Goal: Information Seeking & Learning: Learn about a topic

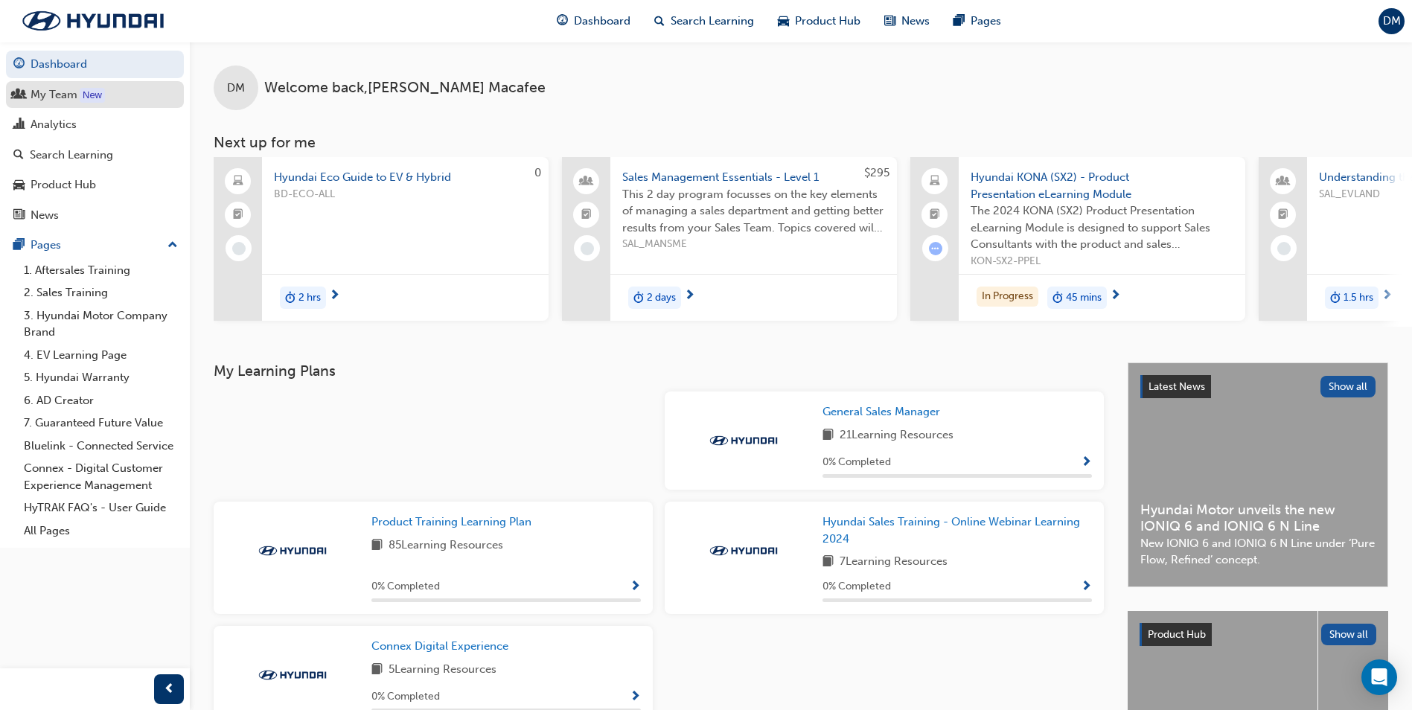
click at [68, 99] on div "My Team" at bounding box center [54, 94] width 47 height 17
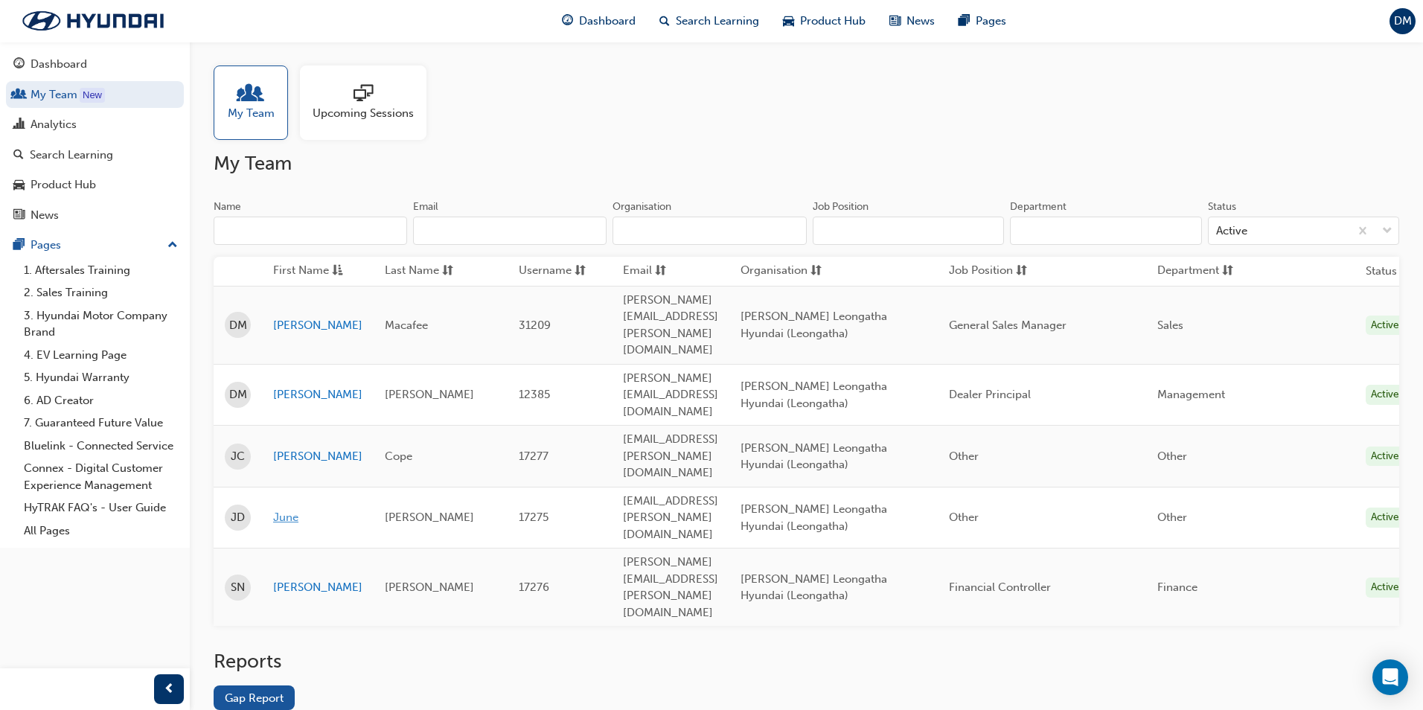
click at [289, 509] on link "June" at bounding box center [317, 517] width 89 height 17
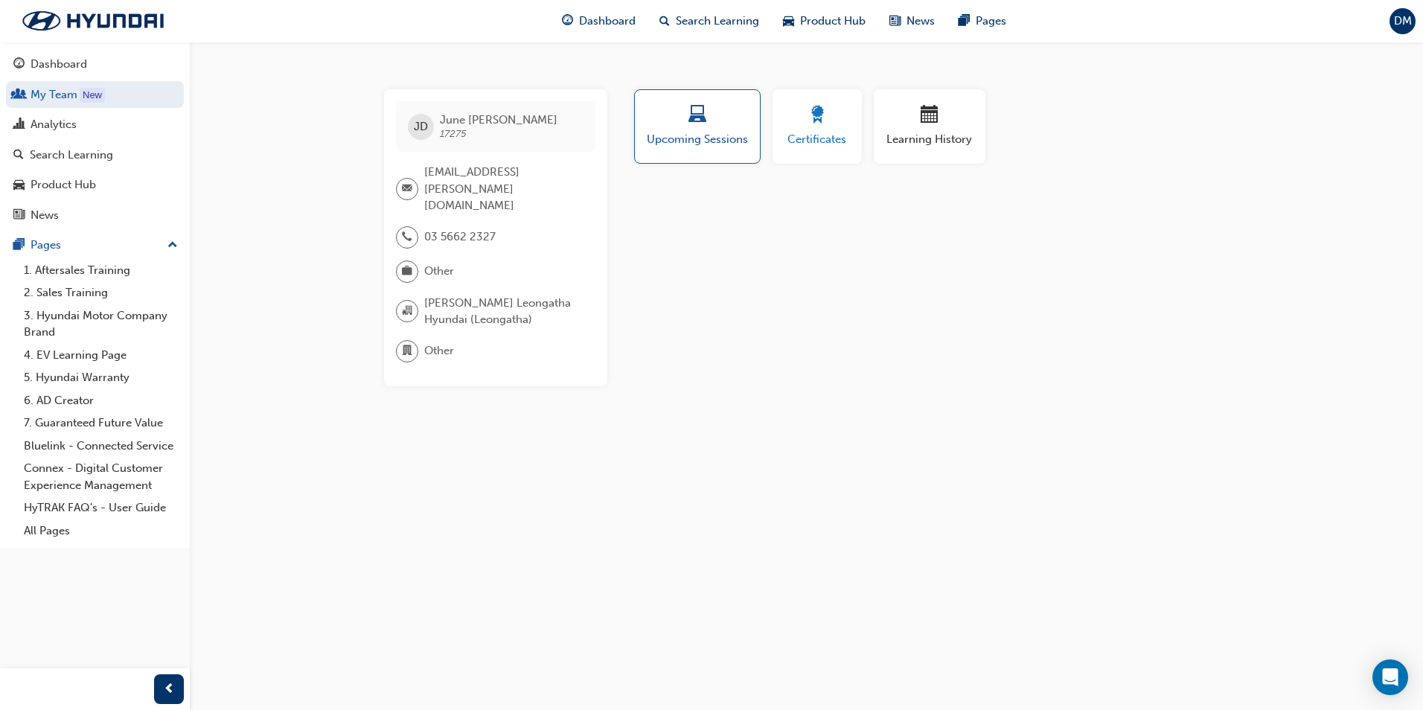
click at [811, 119] on span "award-icon" at bounding box center [817, 116] width 18 height 20
click at [909, 126] on div "button" at bounding box center [929, 117] width 89 height 23
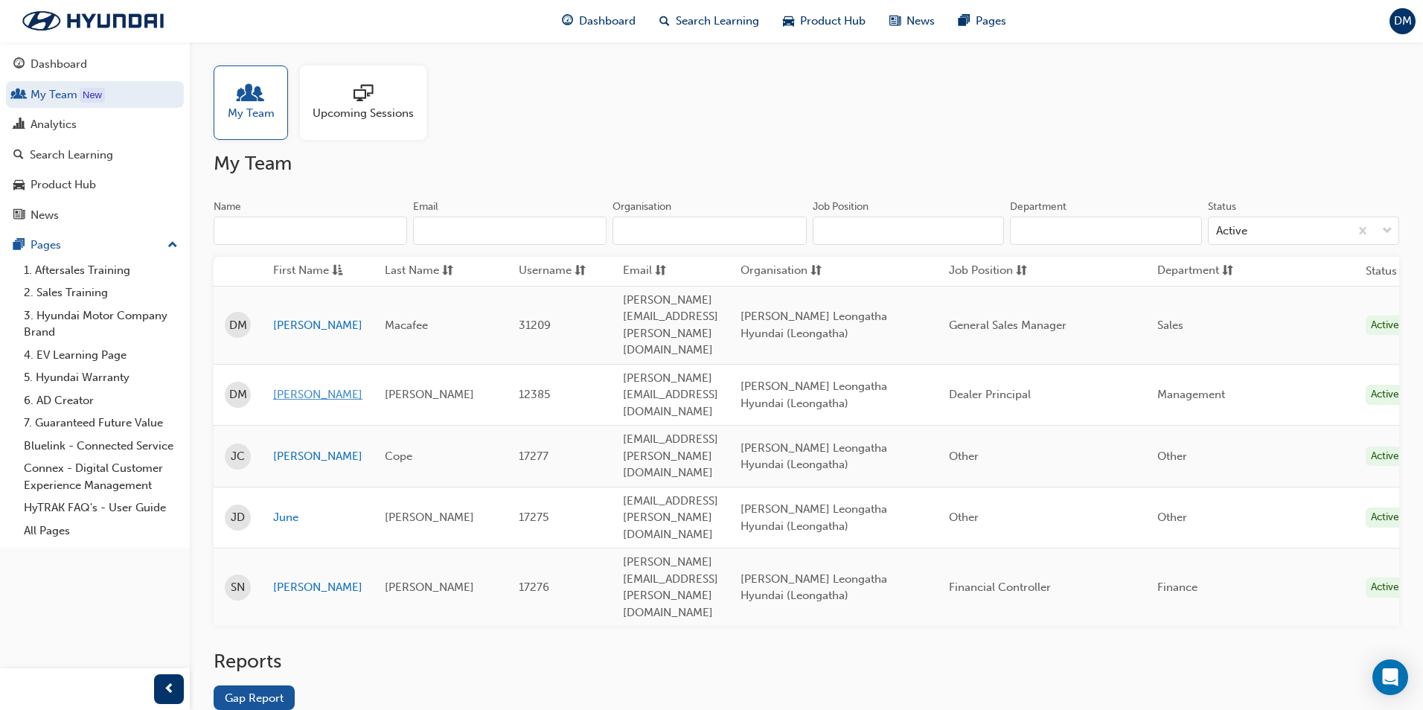
click at [296, 386] on link "[PERSON_NAME]" at bounding box center [317, 394] width 89 height 17
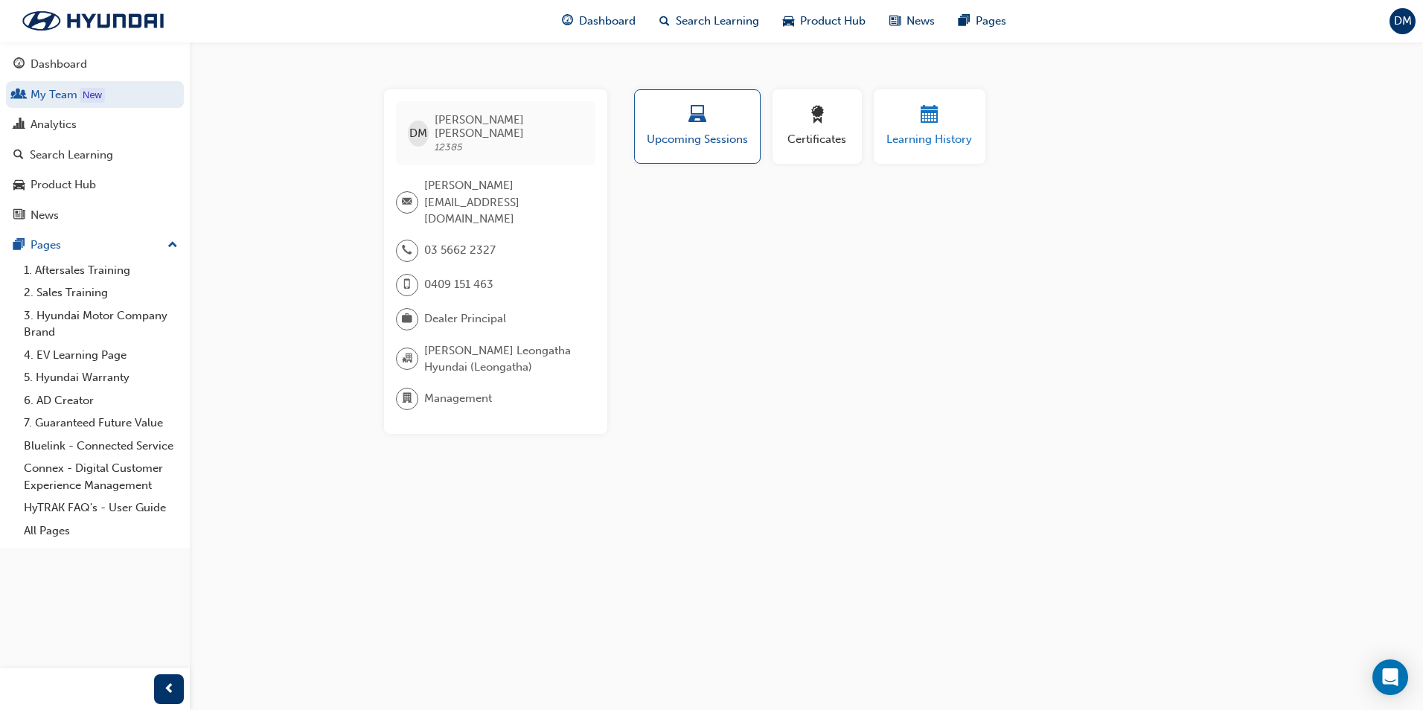
click at [932, 141] on span "Learning History" at bounding box center [929, 139] width 89 height 17
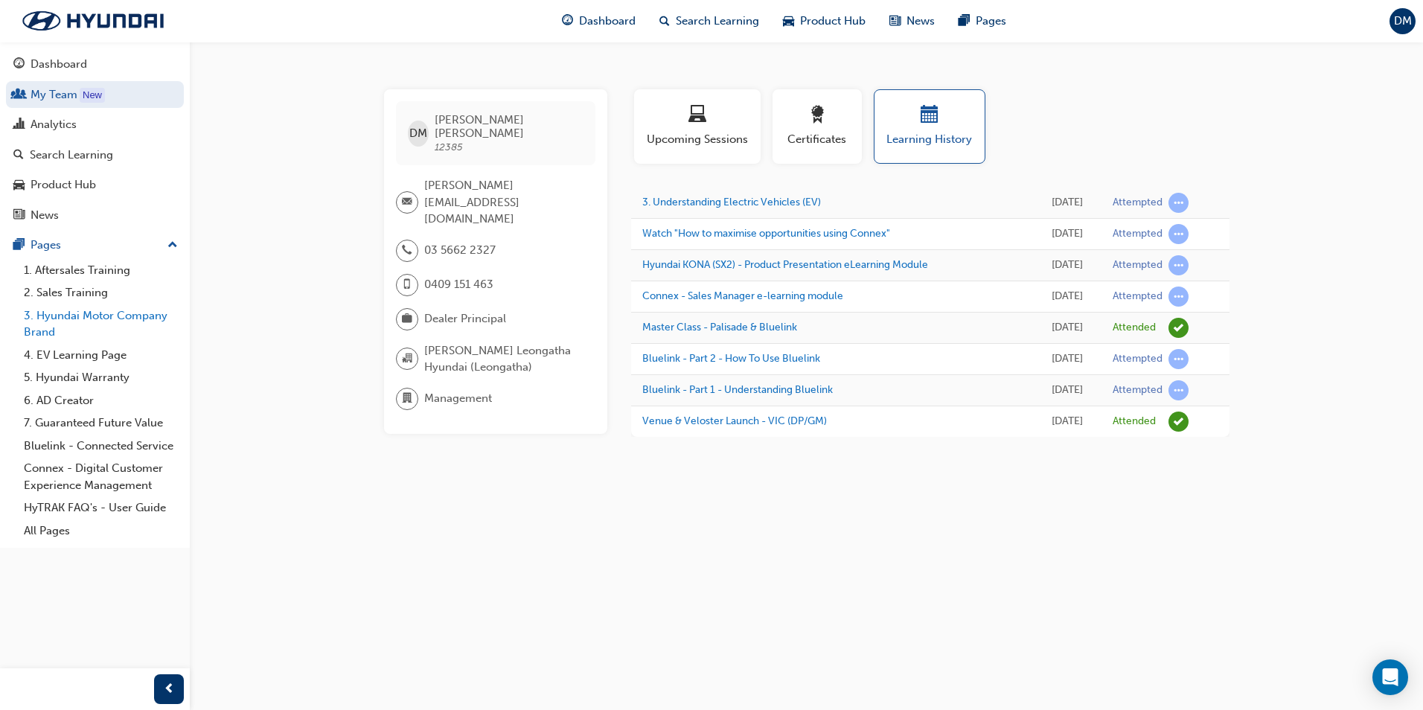
click at [121, 314] on link "3. Hyundai Motor Company Brand" at bounding box center [101, 323] width 166 height 39
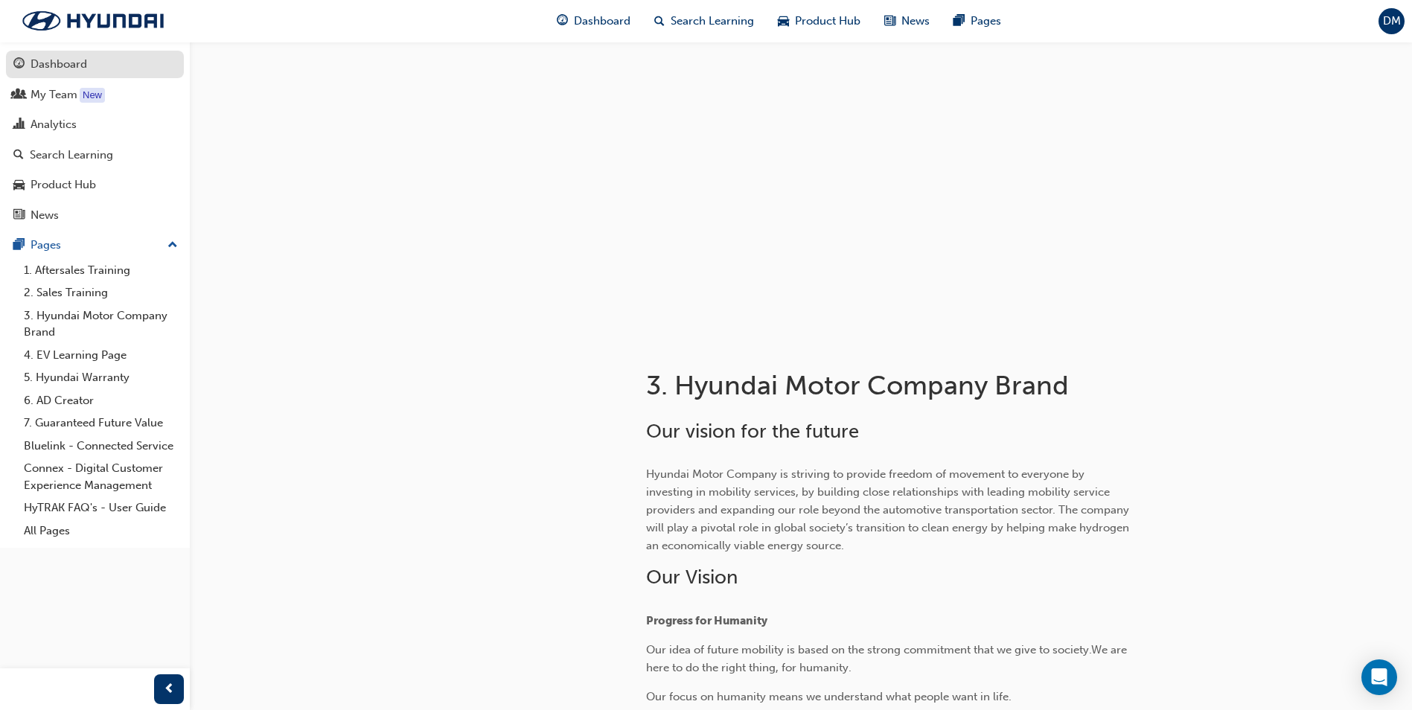
click at [63, 60] on div "Dashboard" at bounding box center [59, 64] width 57 height 17
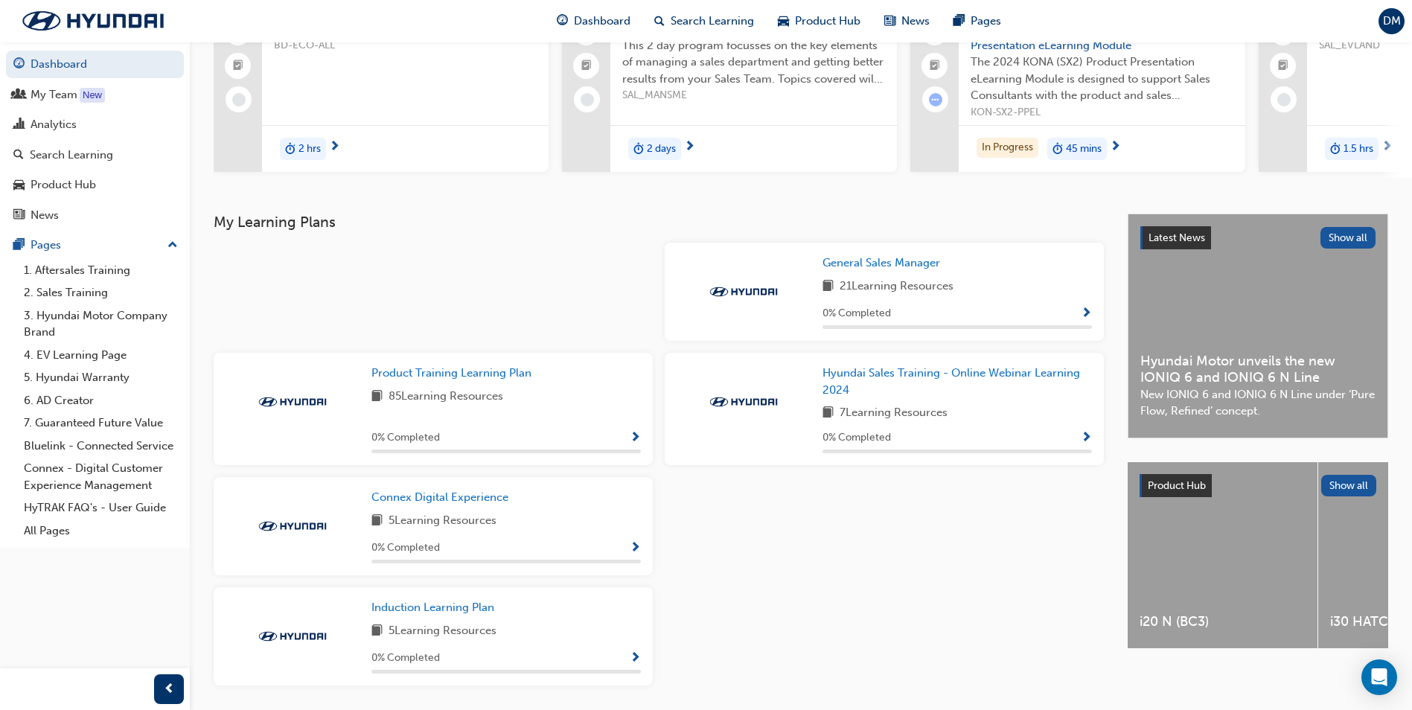
scroll to position [203, 0]
